Goal: Register for event/course

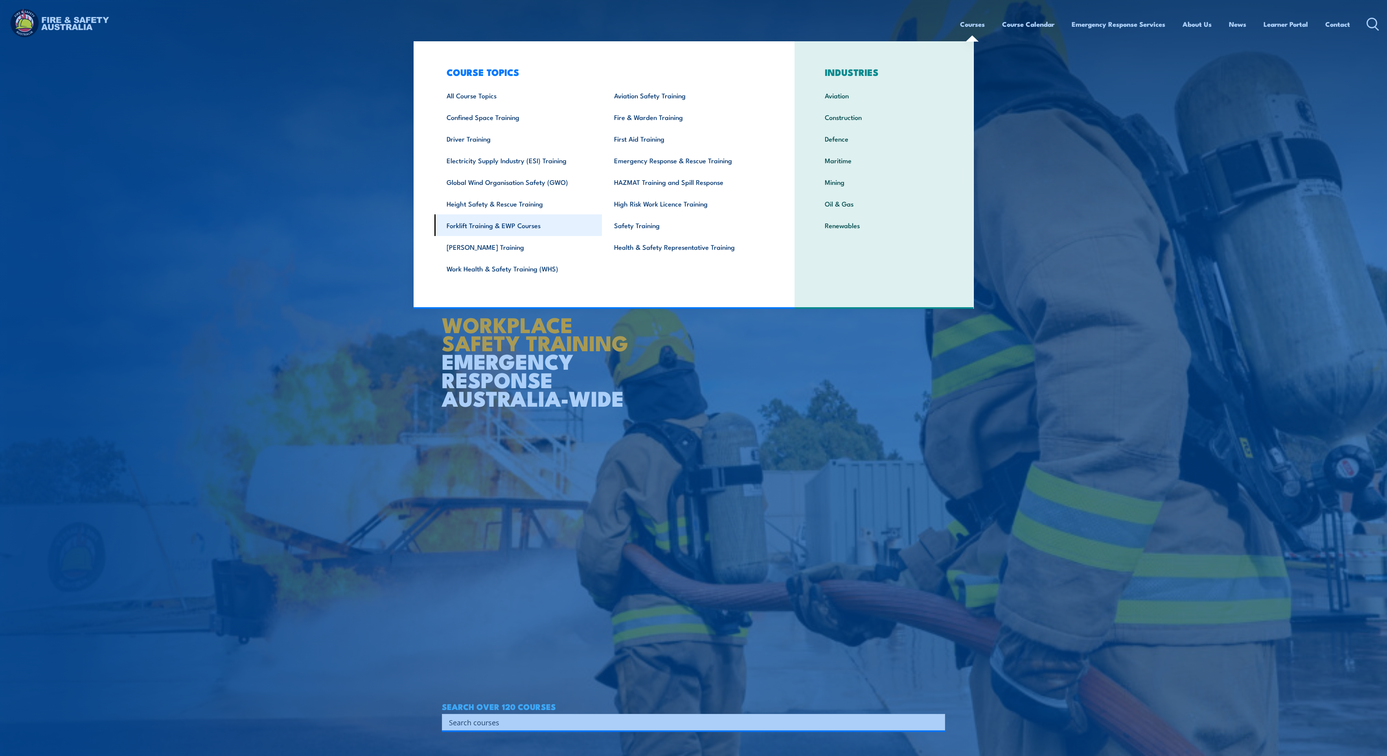
click at [488, 228] on link "Forklift Training & EWP Courses" at bounding box center [519, 225] width 168 height 22
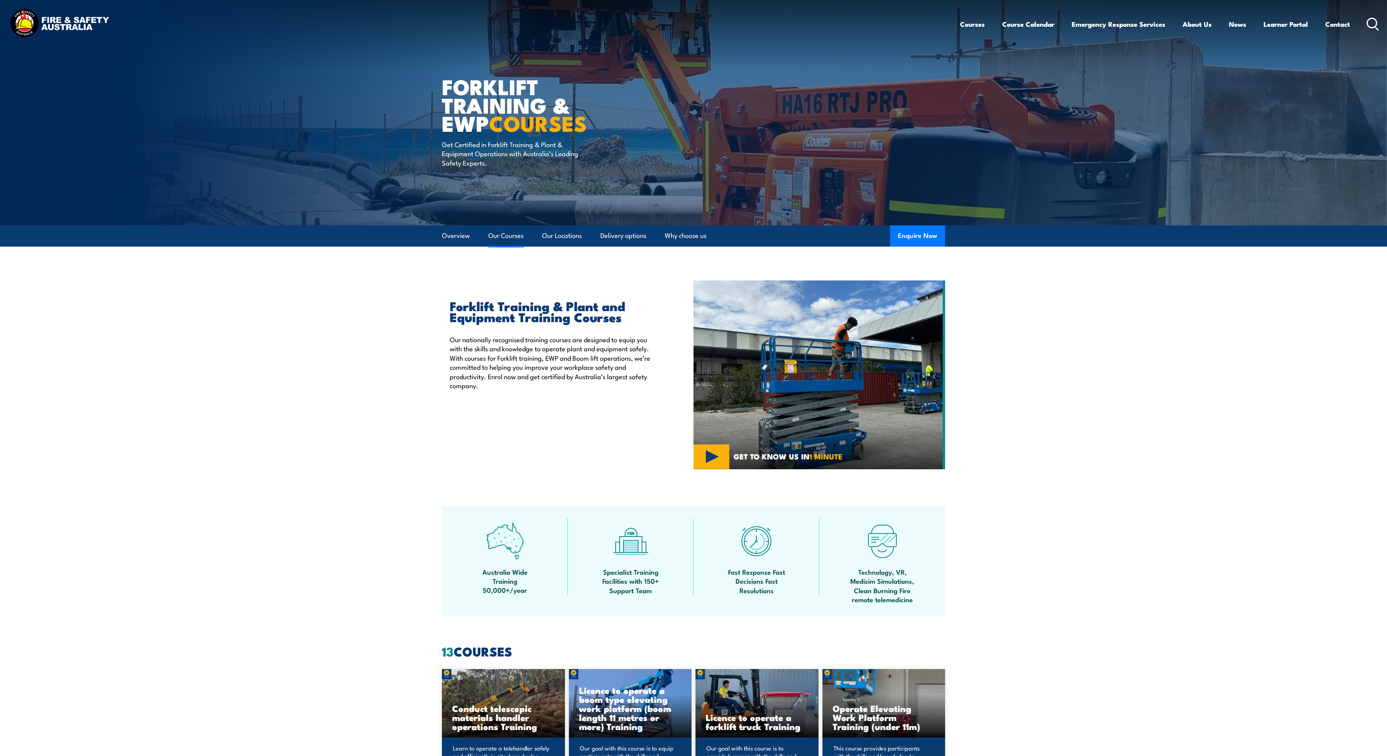
click at [505, 236] on link "Our Courses" at bounding box center [505, 235] width 35 height 21
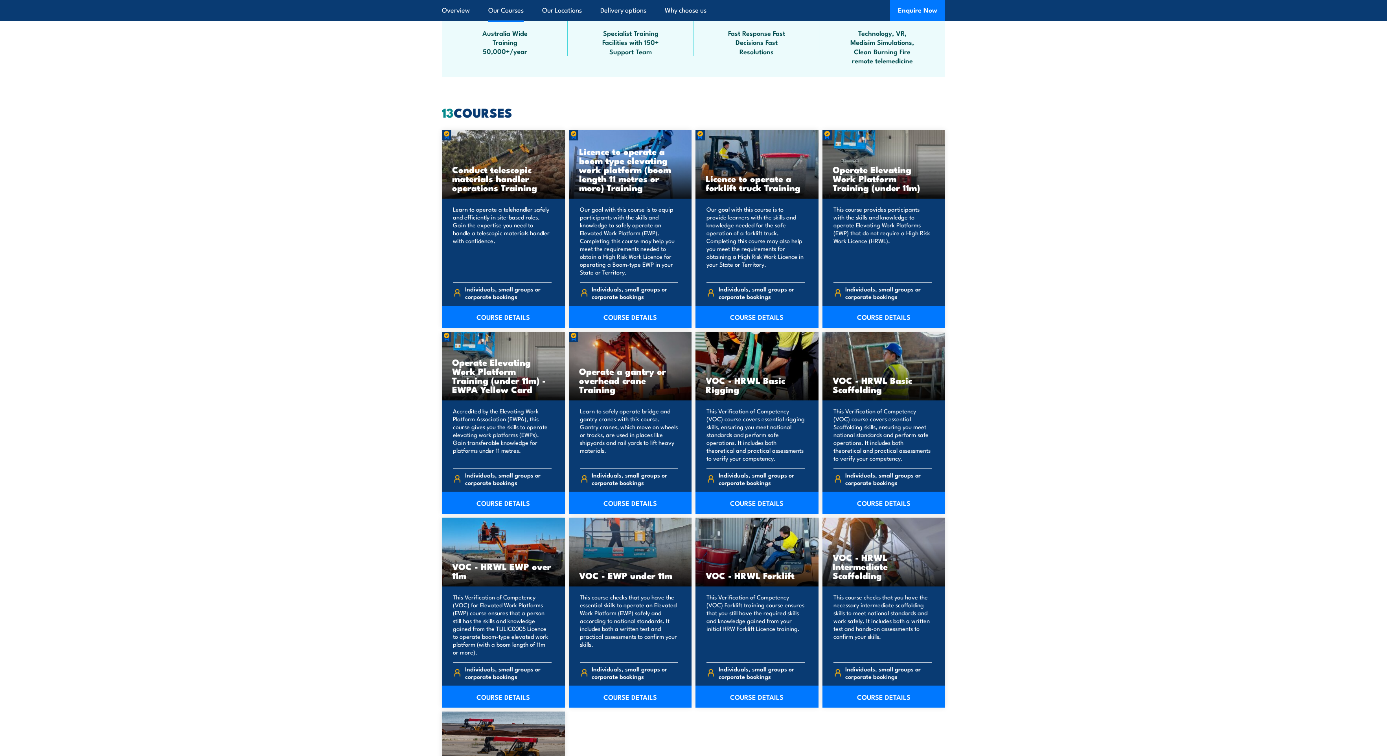
scroll to position [597, 0]
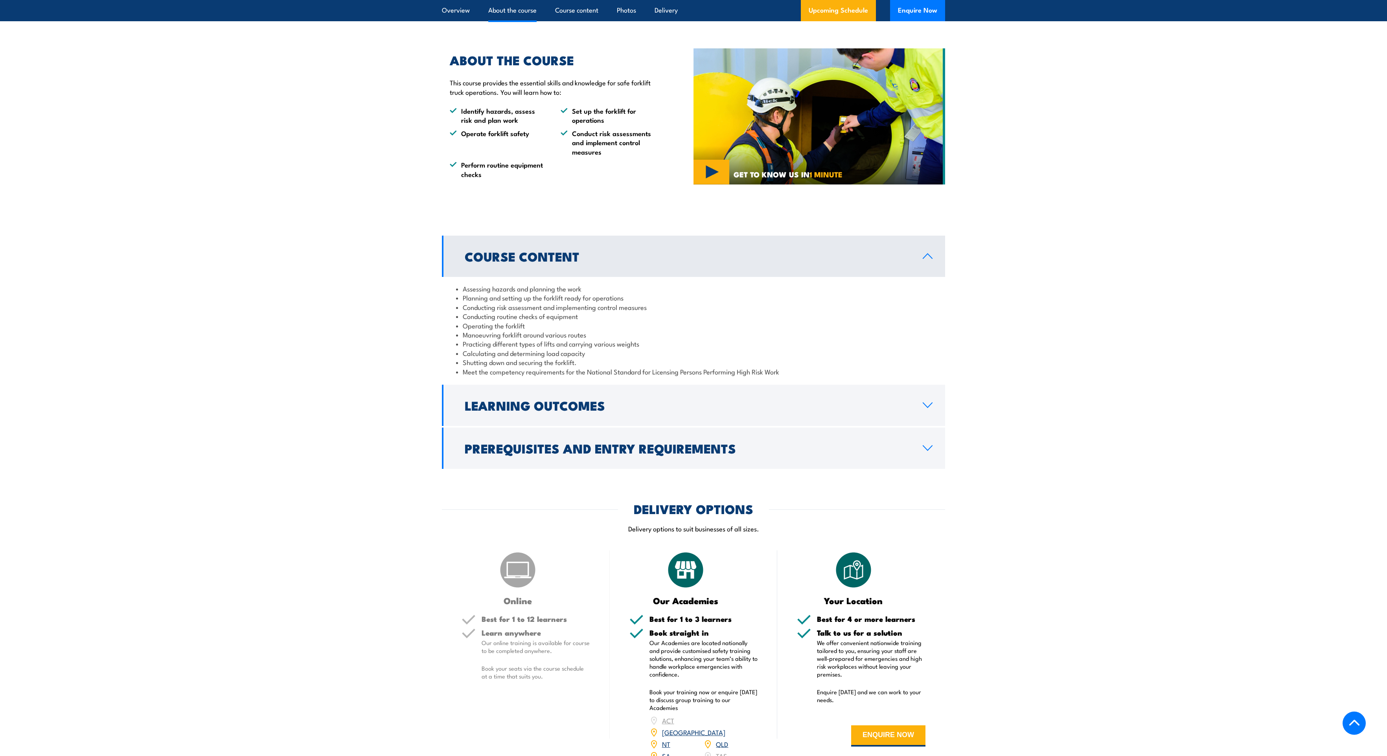
scroll to position [511, 0]
click at [515, 445] on h2 "Prerequisites and Entry Requirements" at bounding box center [688, 447] width 446 height 11
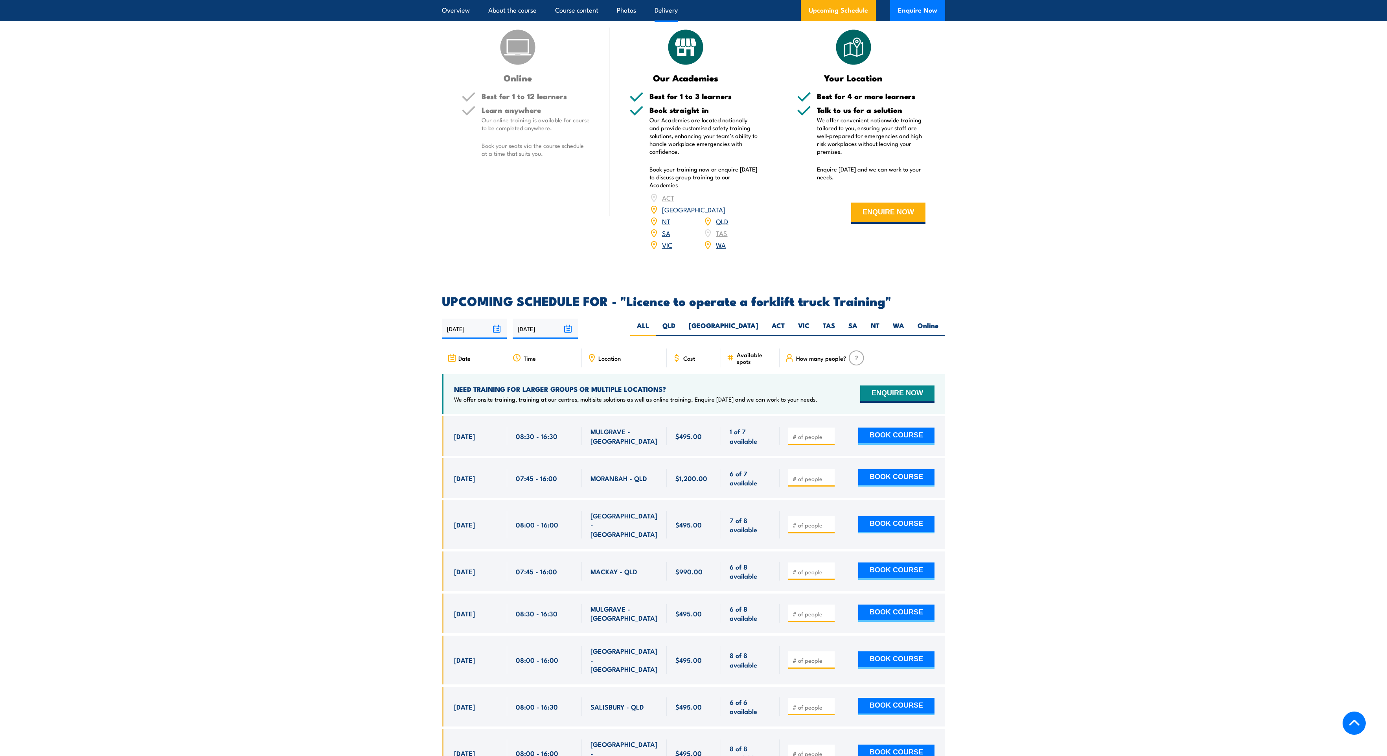
scroll to position [1140, 0]
click at [682, 321] on label "QLD" at bounding box center [669, 328] width 26 height 15
click at [681, 321] on input "QLD" at bounding box center [678, 323] width 5 height 5
radio input "true"
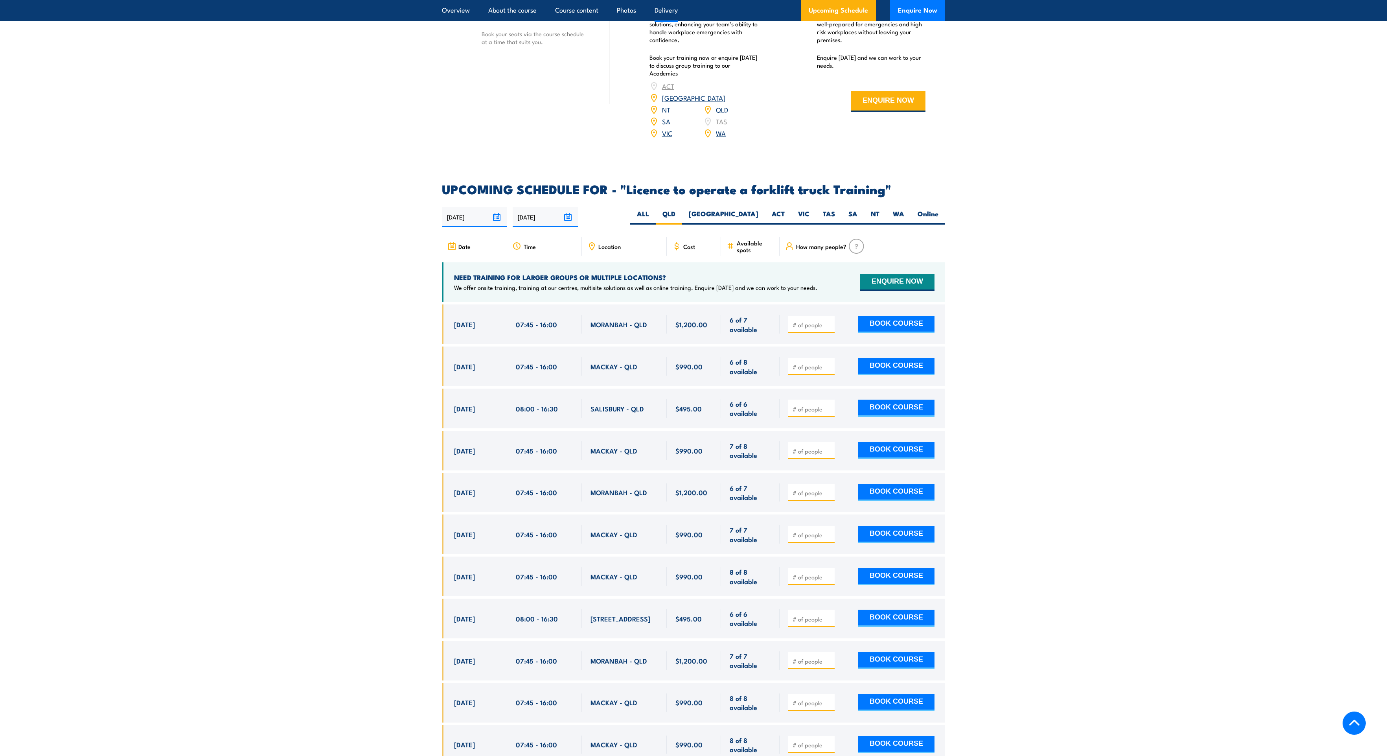
scroll to position [1120, 0]
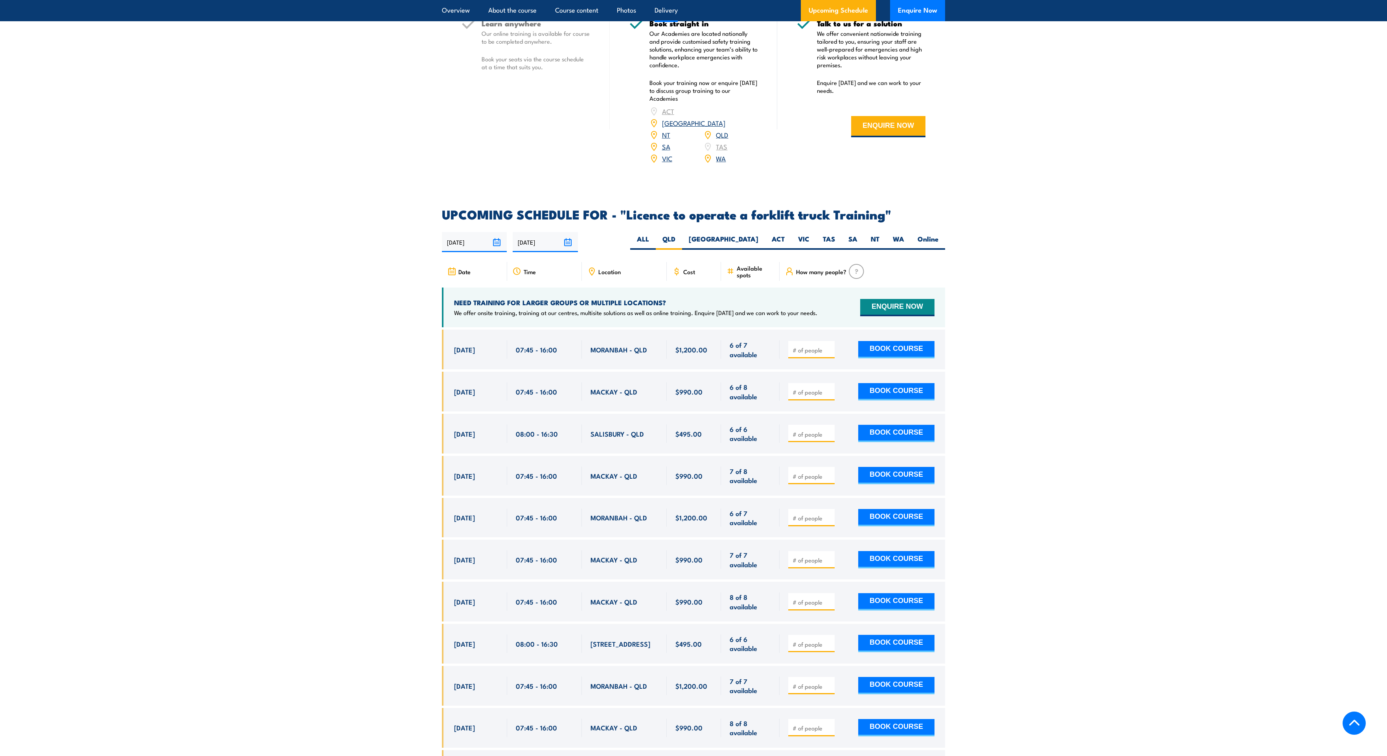
click at [947, 232] on section "UPCOMING SCHEDULE FOR - "Licence to operate a forklift truck Training" 22/08/20…" at bounding box center [693, 588] width 1387 height 761
